Goal: Task Accomplishment & Management: Use online tool/utility

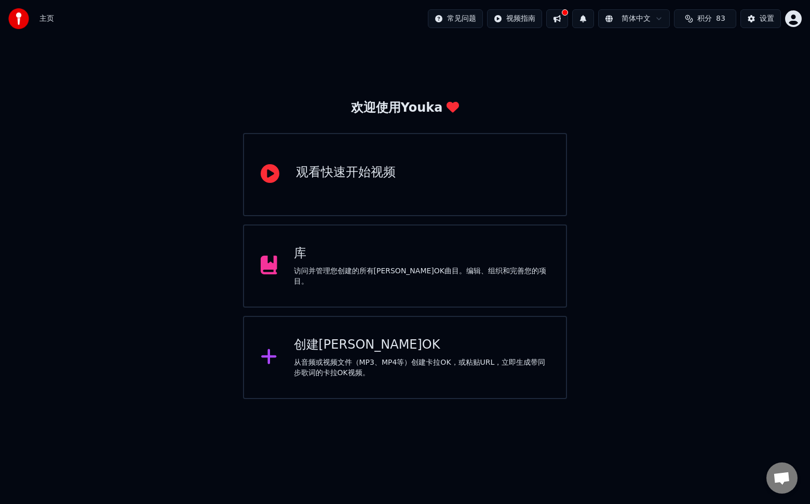
click at [366, 361] on div "从音频或视频文件（MP3、MP4等）创建卡拉OK，或粘贴URL，立即生成带同步歌词的卡拉OK视频。" at bounding box center [422, 367] width 256 height 21
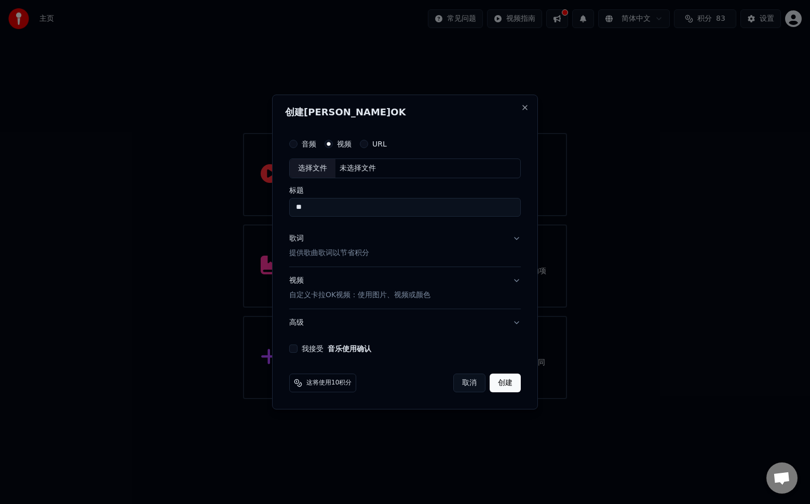
type input "*"
click at [311, 167] on div "选择文件" at bounding box center [313, 168] width 46 height 19
type input "**********"
click at [400, 293] on p "自定义卡拉OK视频：使用图片、视频或颜色" at bounding box center [359, 295] width 141 height 10
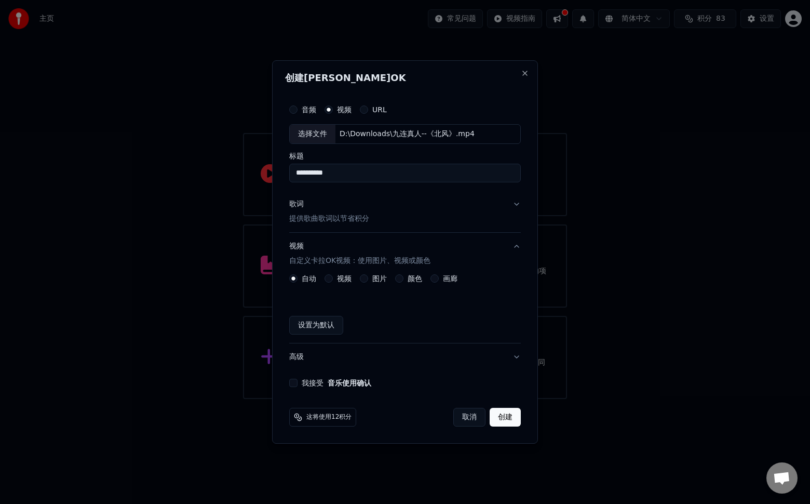
click at [327, 278] on button "视频" at bounding box center [329, 278] width 8 height 8
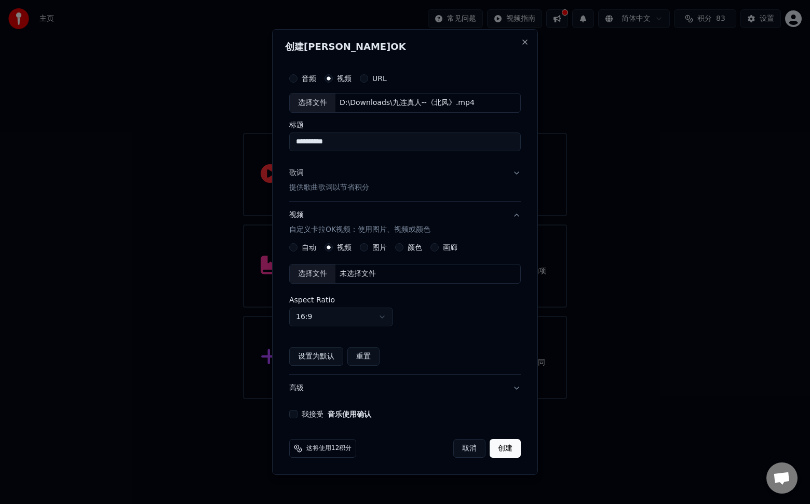
click at [318, 271] on div "选择文件" at bounding box center [313, 273] width 46 height 19
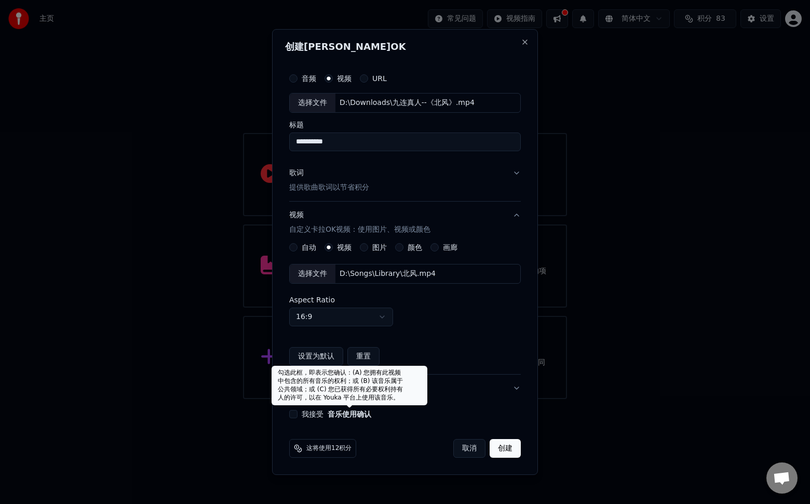
click at [291, 411] on button "我接受 音乐使用确认" at bounding box center [293, 414] width 8 height 8
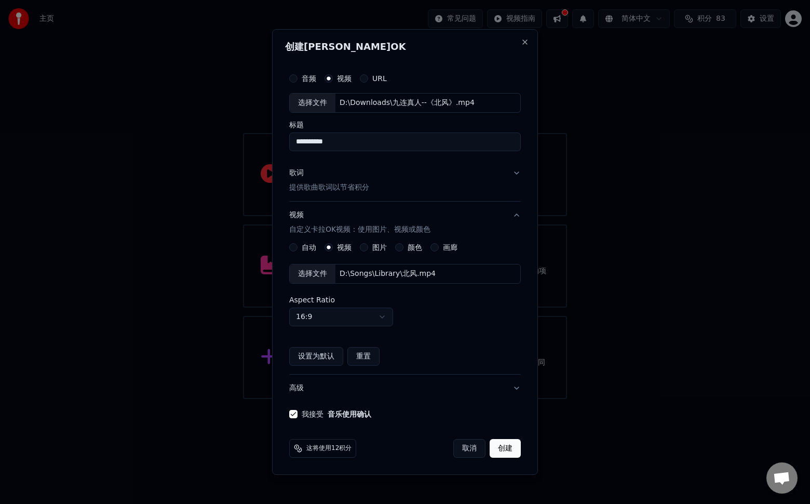
click at [508, 448] on button "创建" at bounding box center [505, 448] width 31 height 19
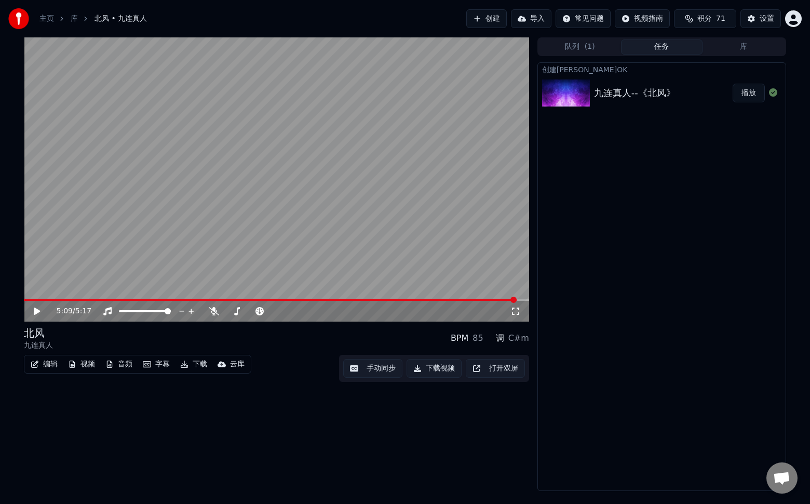
click at [36, 310] on icon at bounding box center [37, 310] width 6 height 7
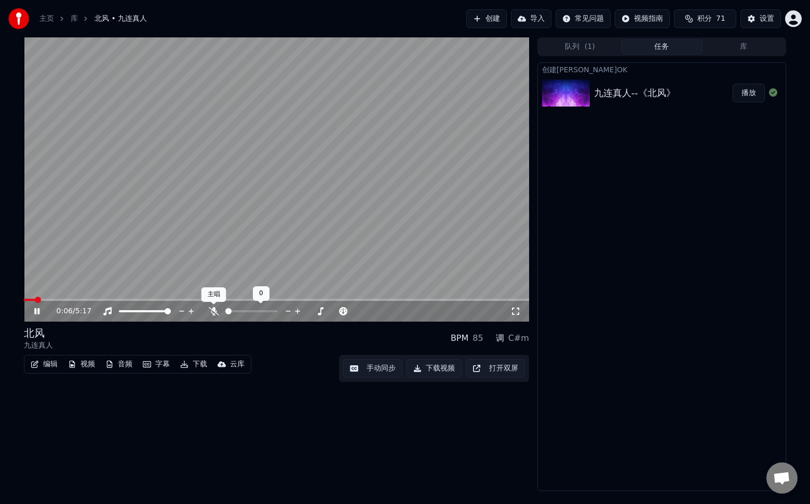
click at [212, 312] on icon at bounding box center [214, 311] width 10 height 8
click at [153, 367] on button "字幕" at bounding box center [156, 364] width 35 height 15
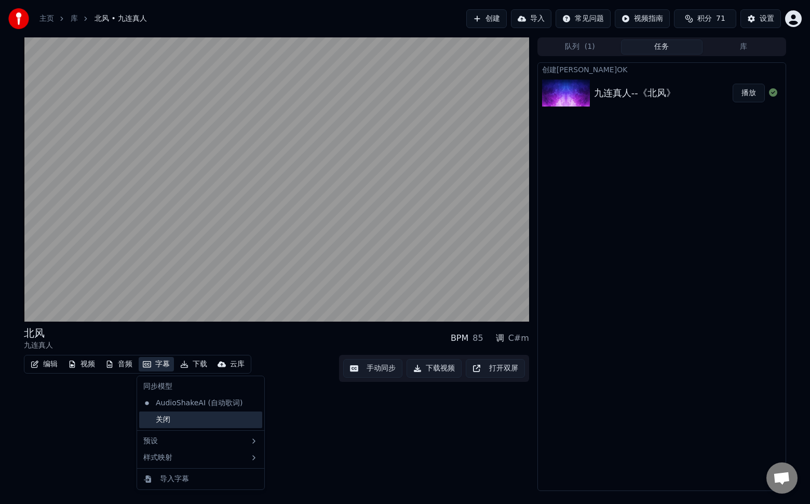
click at [159, 416] on div "关闭" at bounding box center [200, 419] width 123 height 17
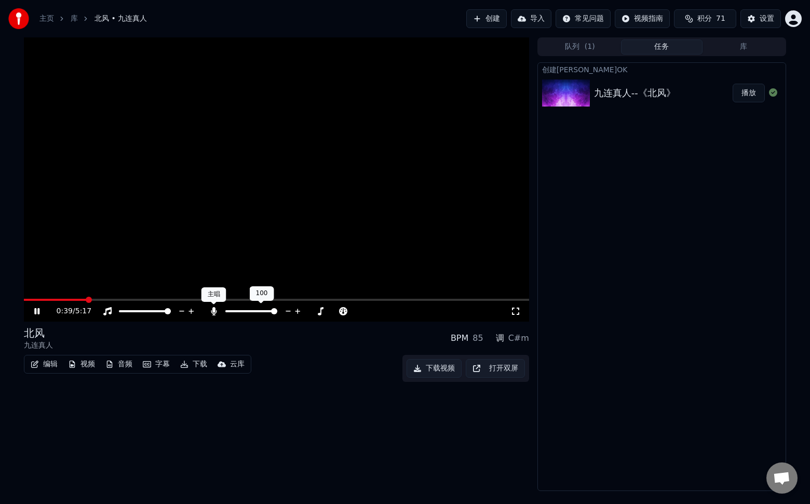
click at [212, 308] on icon at bounding box center [214, 311] width 6 height 8
click at [212, 308] on icon at bounding box center [214, 311] width 10 height 8
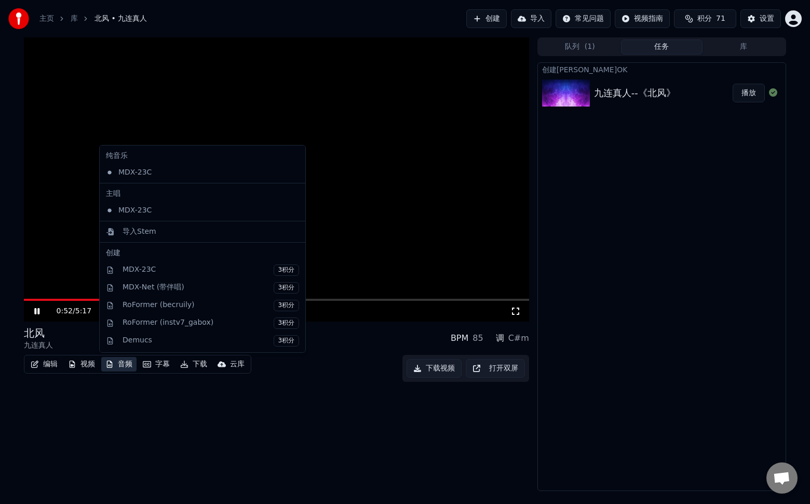
click at [123, 358] on button "音频" at bounding box center [118, 364] width 35 height 15
click at [188, 417] on div "北风 九连真人 BPM 85 调 C#m 编辑 视频 音频 字幕 下载 云库 下载视频 打开双屏" at bounding box center [276, 263] width 505 height 453
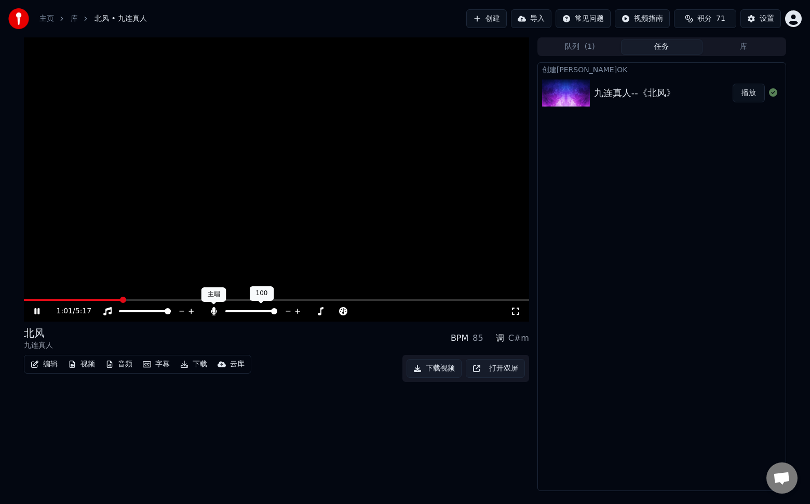
click at [212, 311] on icon at bounding box center [214, 311] width 6 height 8
click at [212, 311] on icon at bounding box center [214, 311] width 10 height 8
click at [212, 311] on icon at bounding box center [214, 311] width 6 height 8
click at [210, 311] on icon at bounding box center [214, 311] width 10 height 8
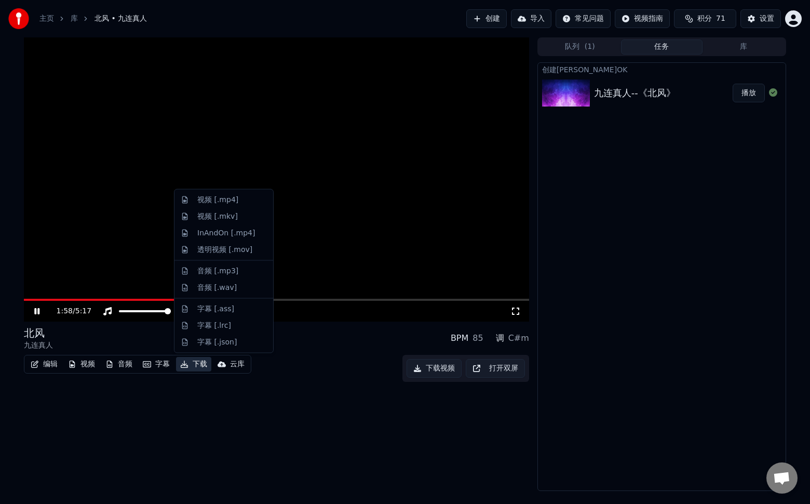
click at [196, 365] on button "下载" at bounding box center [193, 364] width 35 height 15
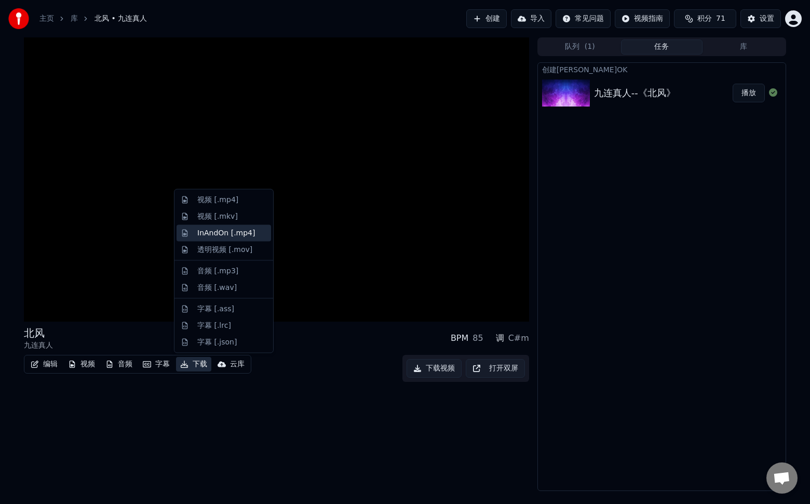
click at [221, 237] on div "InAndOn [.mp4]" at bounding box center [226, 232] width 58 height 10
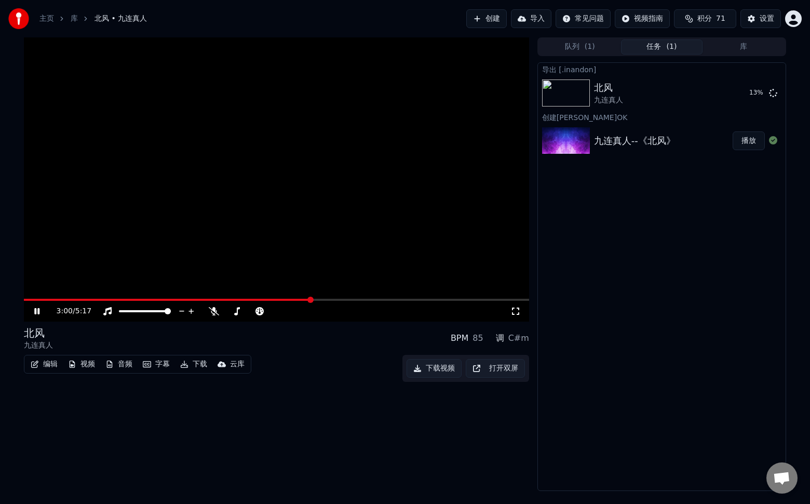
click at [114, 363] on button "音频" at bounding box center [118, 364] width 35 height 15
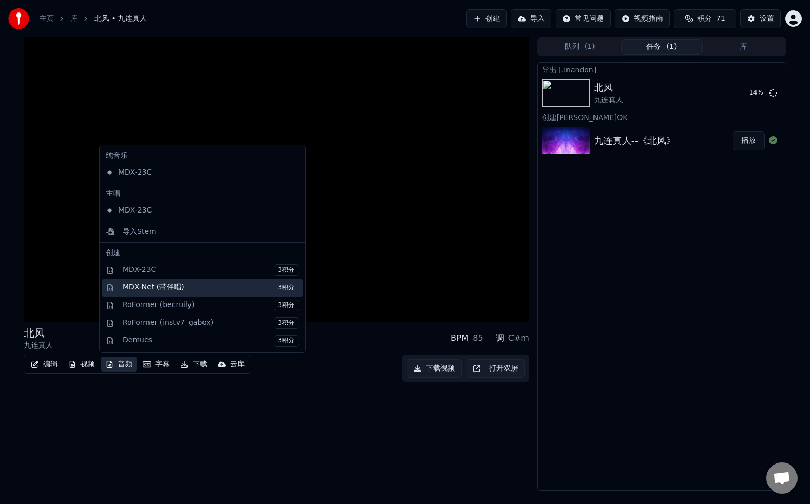
click at [179, 283] on div "MDX-Net (带伴唱) 3积分" at bounding box center [211, 287] width 177 height 11
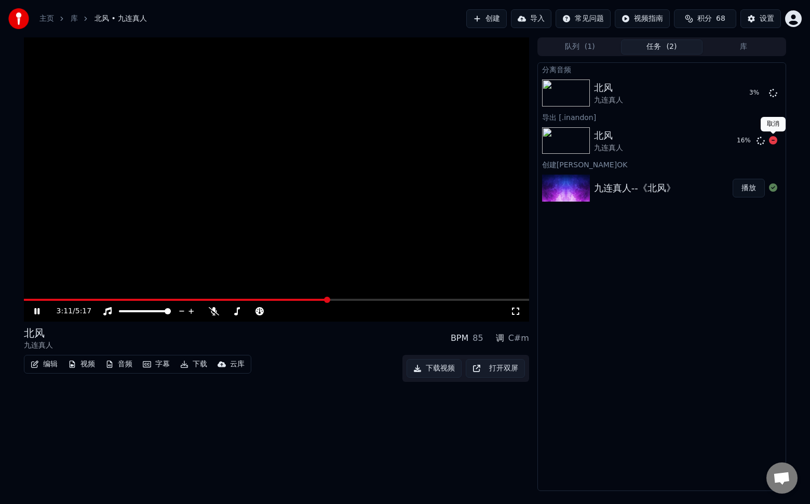
click at [772, 142] on icon at bounding box center [773, 140] width 8 height 8
click at [747, 92] on button "播放" at bounding box center [749, 93] width 32 height 19
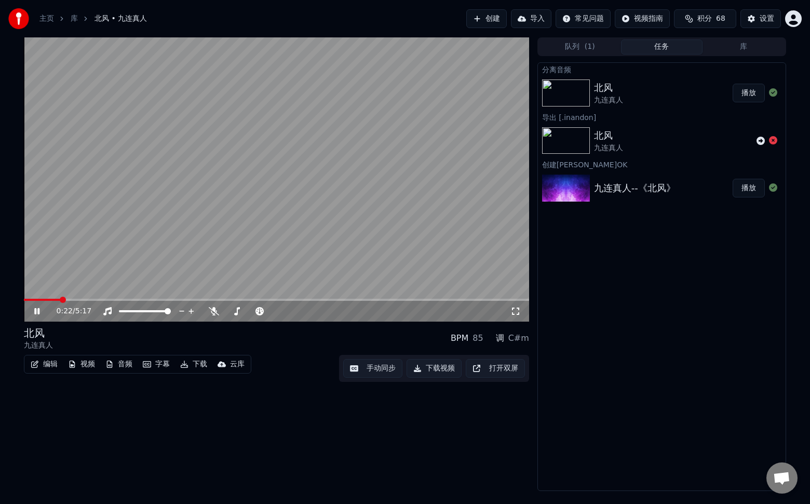
click at [157, 364] on button "字幕" at bounding box center [156, 364] width 35 height 15
click at [272, 339] on div "北风 九连真人 BPM 85 调 C#m" at bounding box center [276, 338] width 505 height 25
click at [215, 310] on icon at bounding box center [214, 311] width 10 height 8
click at [213, 309] on icon at bounding box center [214, 311] width 6 height 8
click at [160, 362] on button "字幕" at bounding box center [156, 364] width 35 height 15
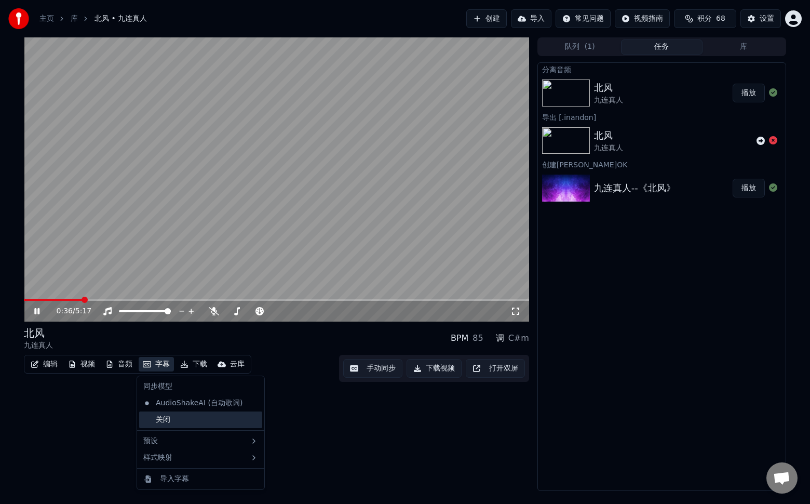
click at [170, 419] on div "关闭" at bounding box center [200, 419] width 123 height 17
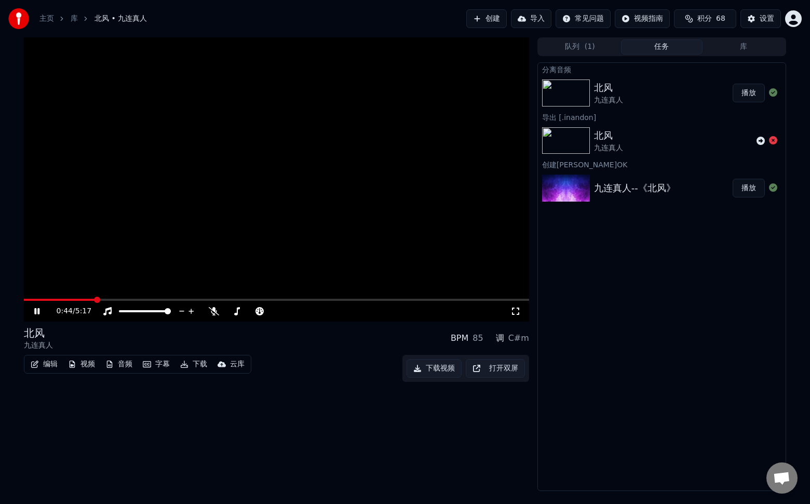
click at [220, 299] on span at bounding box center [276, 300] width 505 height 2
click at [251, 301] on div "2:06 / 5:17" at bounding box center [276, 311] width 505 height 21
click at [257, 300] on span at bounding box center [276, 300] width 505 height 2
click at [281, 299] on span at bounding box center [276, 300] width 505 height 2
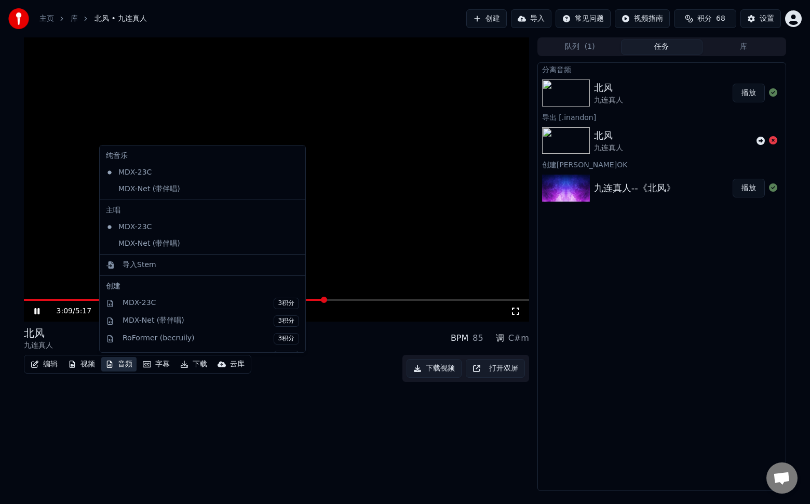
click at [128, 362] on button "音频" at bounding box center [118, 364] width 35 height 15
click at [146, 244] on div "MDX-Net (带伴唱)" at bounding box center [195, 243] width 186 height 17
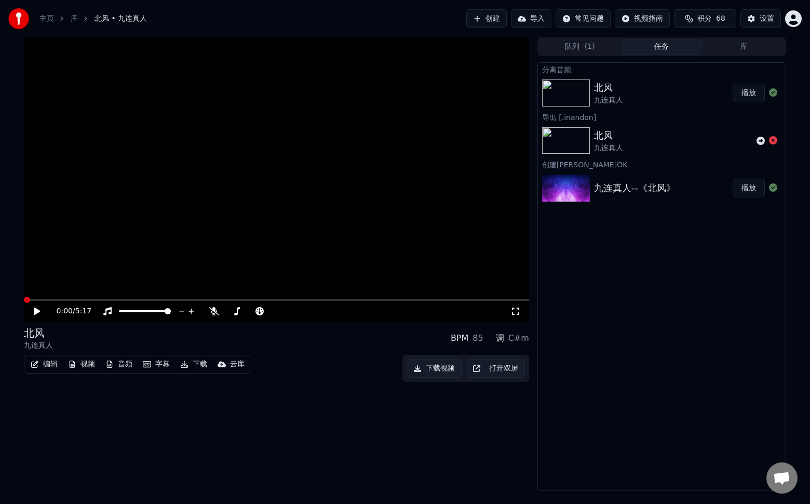
click at [38, 309] on icon at bounding box center [44, 311] width 24 height 8
click at [269, 298] on video at bounding box center [276, 179] width 505 height 284
click at [269, 300] on span at bounding box center [179, 300] width 311 height 2
click at [33, 312] on icon at bounding box center [44, 311] width 24 height 8
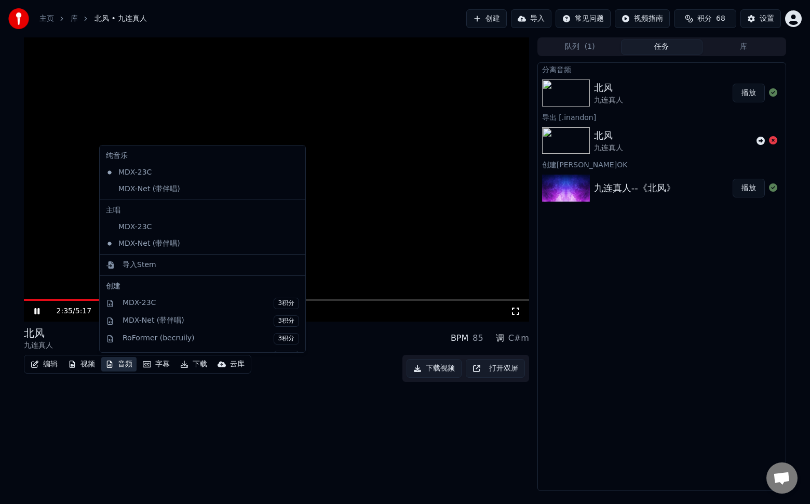
click at [117, 367] on button "音频" at bounding box center [118, 364] width 35 height 15
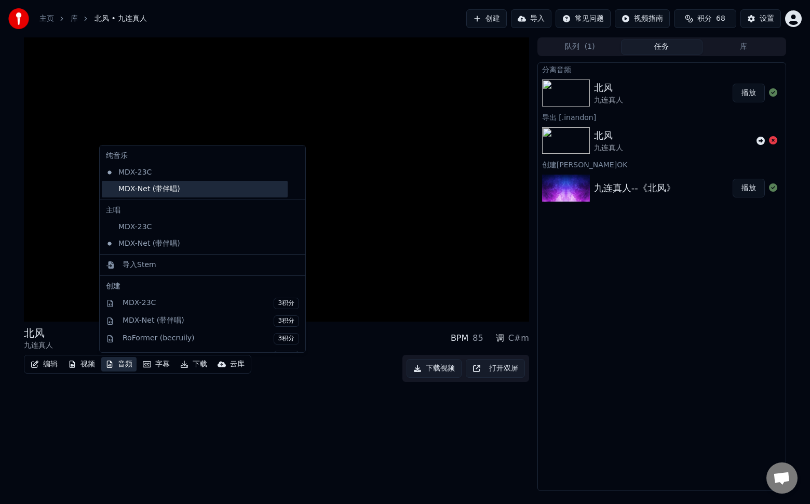
click at [130, 188] on div "MDX-Net (带伴唱)" at bounding box center [195, 189] width 186 height 17
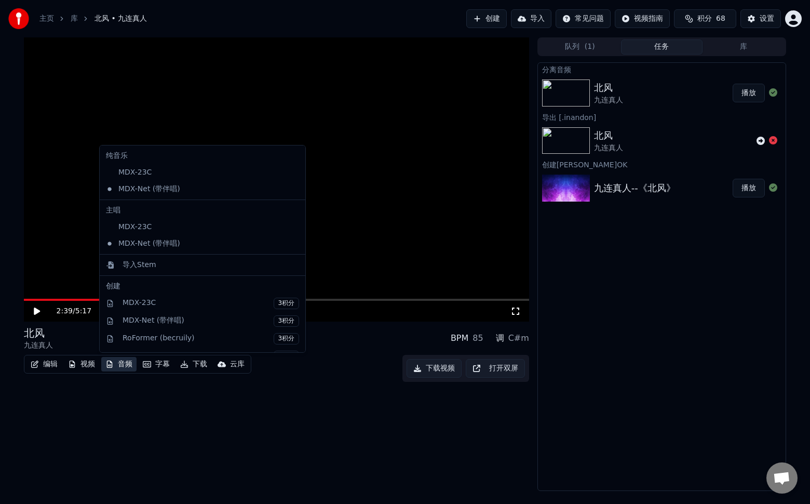
click at [120, 365] on button "音频" at bounding box center [118, 364] width 35 height 15
click at [158, 405] on div "2:39 / 5:17 北风 九连真人 BPM 85 调 C#m 编辑 视频 音频 字幕 下载 云库 下载视频 打开双屏" at bounding box center [276, 263] width 505 height 453
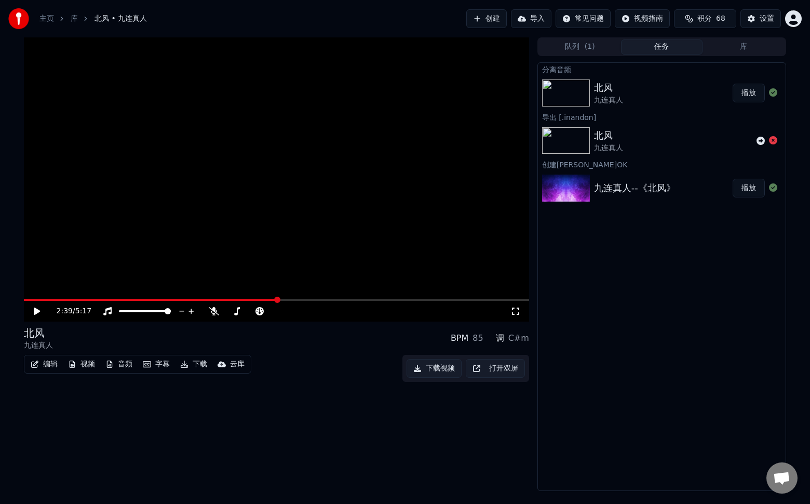
click at [34, 312] on icon at bounding box center [37, 310] width 6 height 7
click at [212, 308] on icon at bounding box center [214, 311] width 10 height 8
click at [212, 308] on icon at bounding box center [214, 311] width 6 height 8
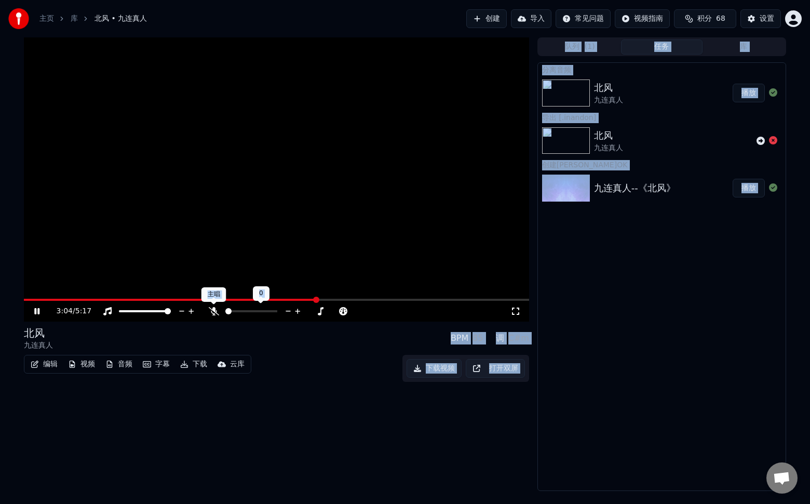
click at [212, 308] on body "主页 库 北风 • 九连真人 创建 导入 常见问题 视频指南 积分 68 设置 3:04 / 5:17 北风 九连真人 BPM 85 调 C#m 编辑 视频 …" at bounding box center [405, 252] width 810 height 504
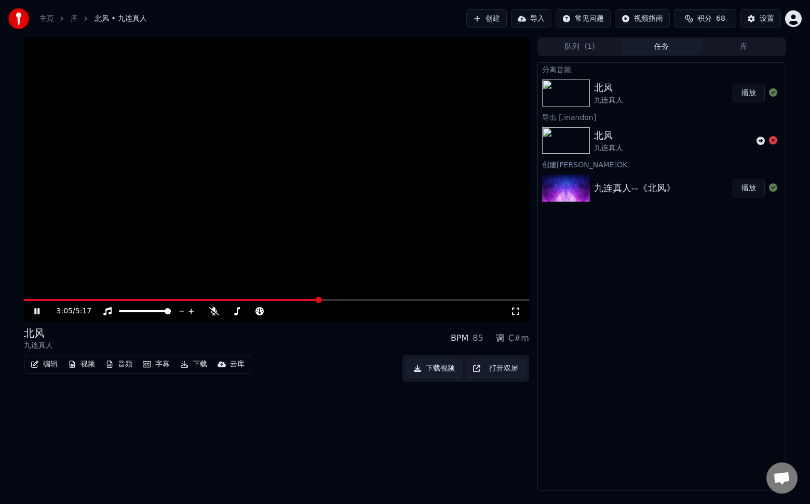
click at [212, 337] on div "北风 九连真人 BPM 85 调 C#m" at bounding box center [276, 338] width 505 height 25
click at [214, 307] on icon at bounding box center [214, 311] width 10 height 8
click at [214, 307] on icon at bounding box center [214, 311] width 6 height 8
click at [212, 311] on icon at bounding box center [214, 311] width 10 height 8
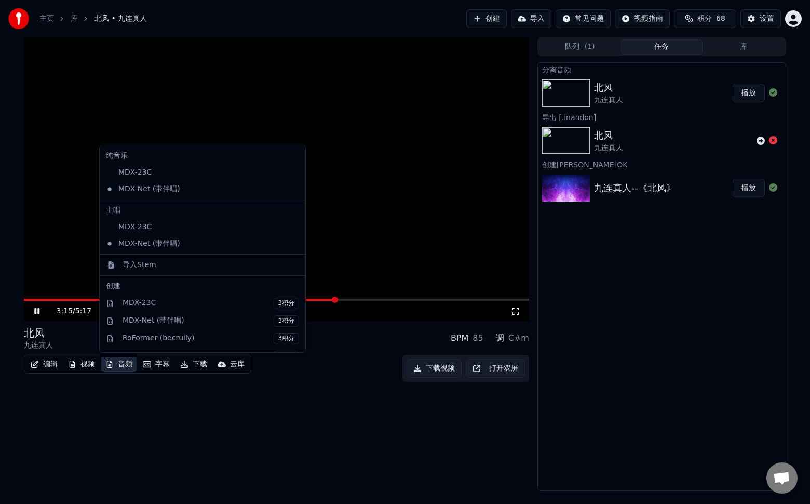
click at [122, 366] on button "音频" at bounding box center [118, 364] width 35 height 15
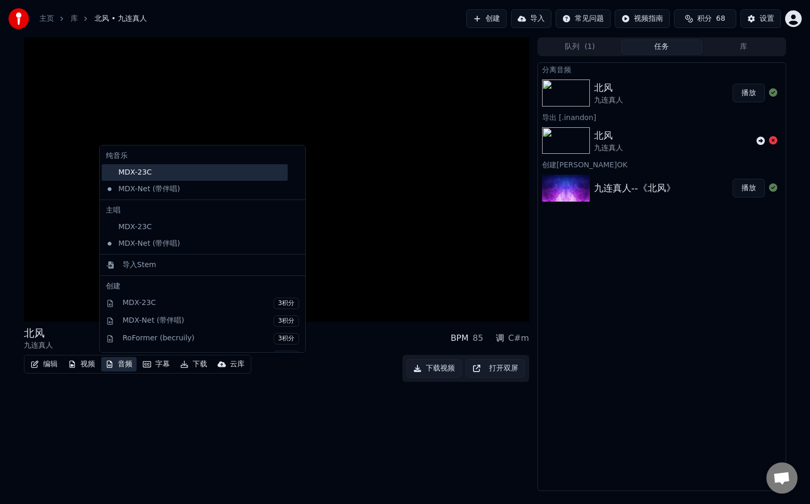
click at [155, 173] on div "MDX-23C" at bounding box center [195, 172] width 186 height 17
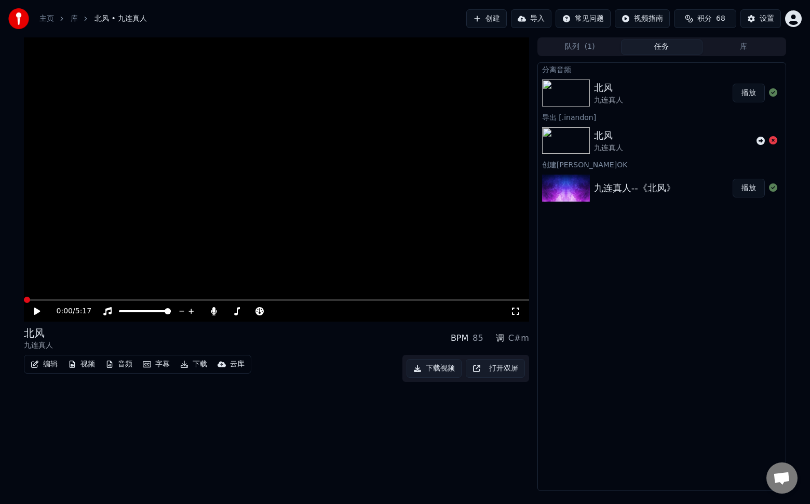
click at [123, 360] on button "音频" at bounding box center [118, 364] width 35 height 15
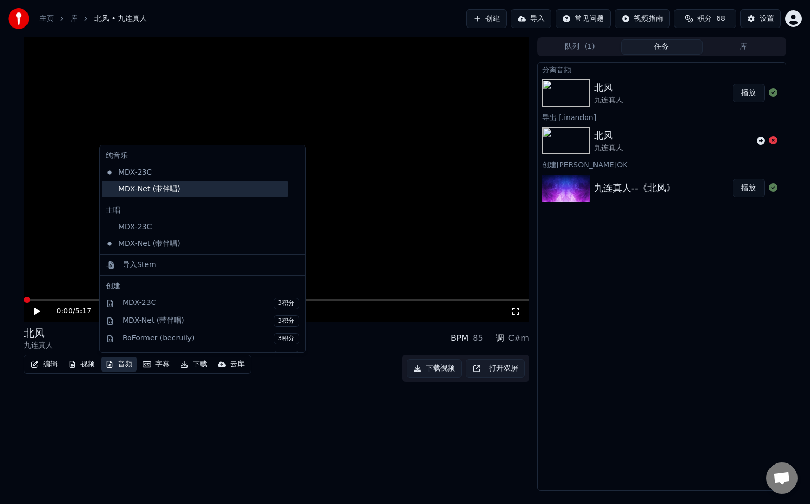
click at [167, 192] on div "MDX-Net (带伴唱)" at bounding box center [195, 189] width 186 height 17
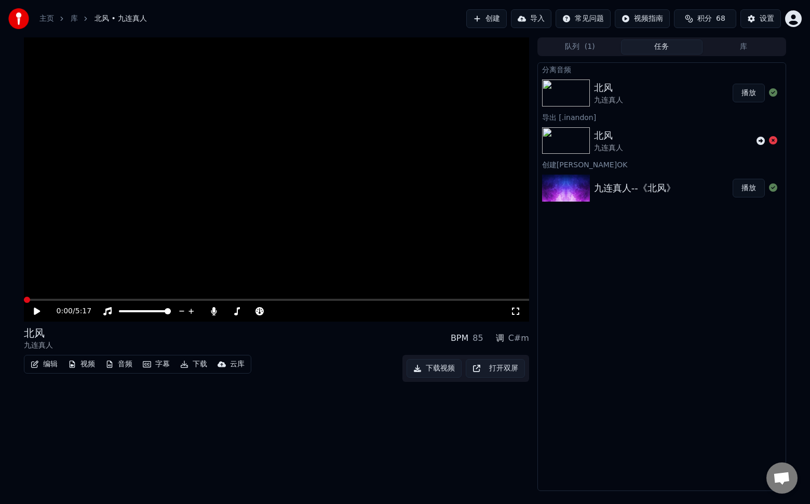
click at [37, 308] on icon at bounding box center [44, 311] width 24 height 8
click at [223, 298] on video at bounding box center [276, 179] width 505 height 284
click at [231, 299] on span at bounding box center [276, 300] width 505 height 2
click at [278, 299] on span at bounding box center [276, 300] width 505 height 2
click at [37, 308] on icon at bounding box center [44, 311] width 24 height 8
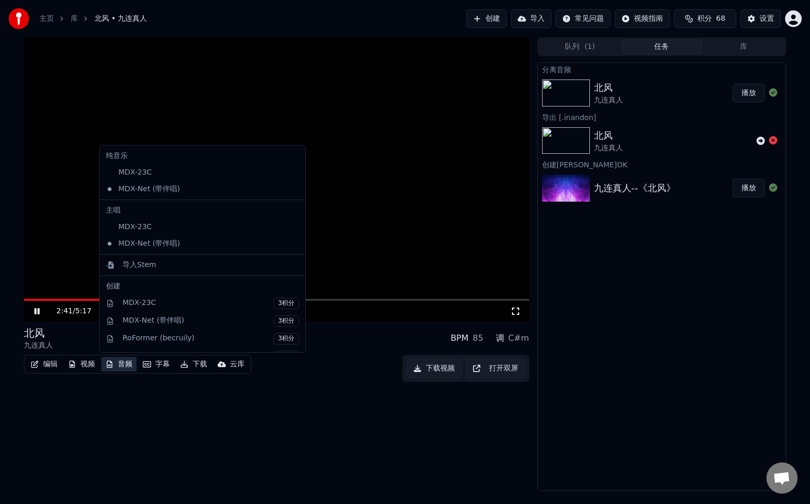
click at [119, 360] on button "音频" at bounding box center [118, 364] width 35 height 15
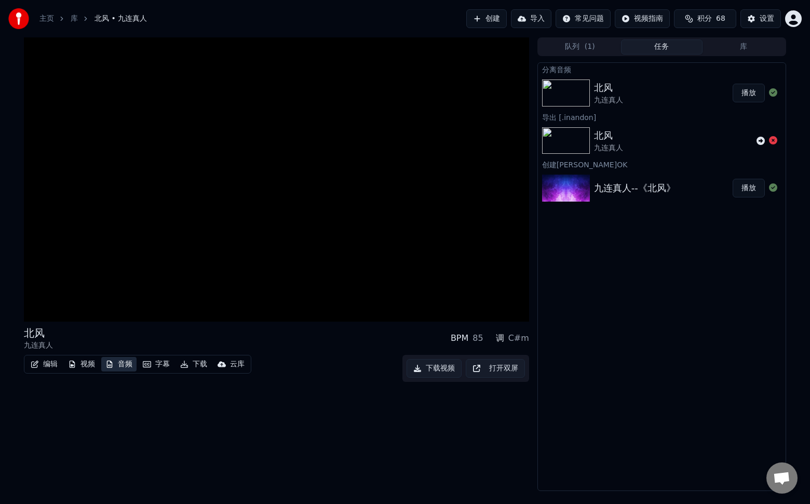
click at [119, 360] on button "音频" at bounding box center [118, 364] width 35 height 15
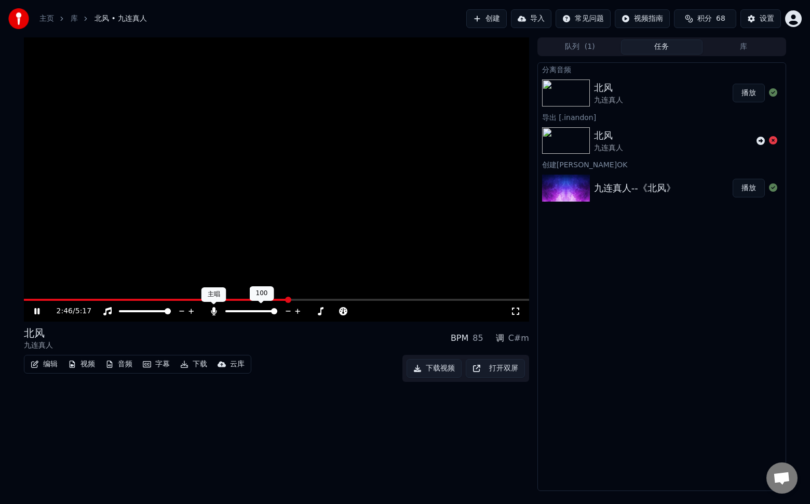
click at [214, 312] on icon at bounding box center [214, 311] width 6 height 8
click at [214, 312] on icon at bounding box center [214, 311] width 10 height 8
click at [192, 363] on button "下载" at bounding box center [193, 364] width 35 height 15
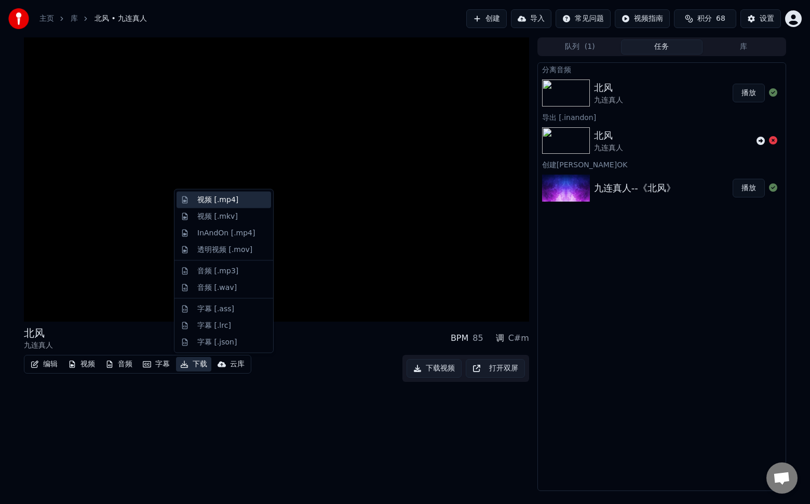
click at [230, 199] on div "视频 [.mp4]" at bounding box center [217, 200] width 41 height 10
